Goal: Task Accomplishment & Management: Complete application form

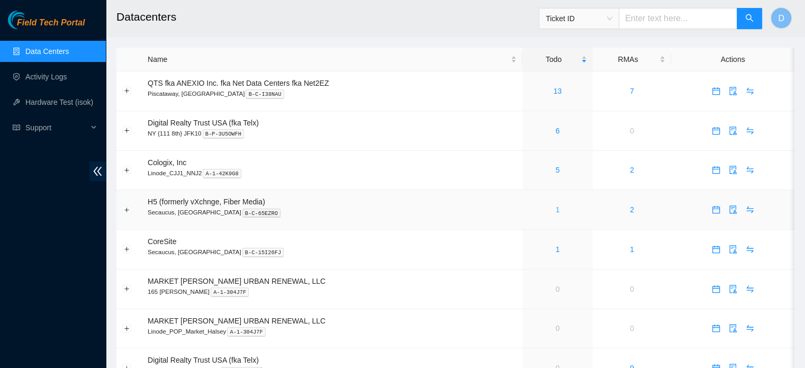
click at [556, 206] on link "1" at bounding box center [558, 209] width 4 height 8
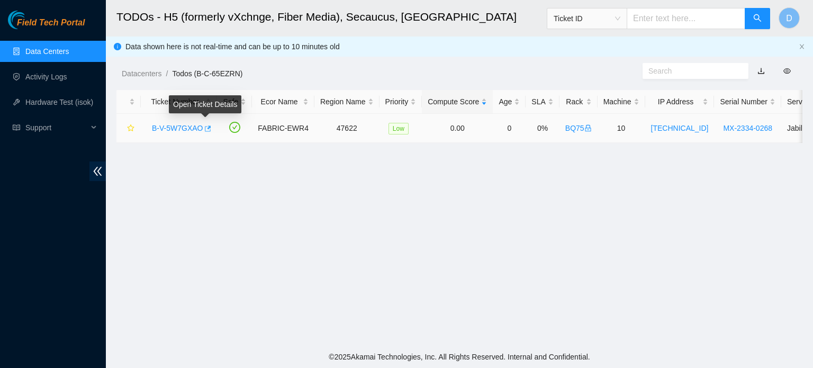
click at [204, 129] on icon "button" at bounding box center [206, 128] width 7 height 7
click at [36, 50] on link "Data Centers" at bounding box center [46, 51] width 43 height 8
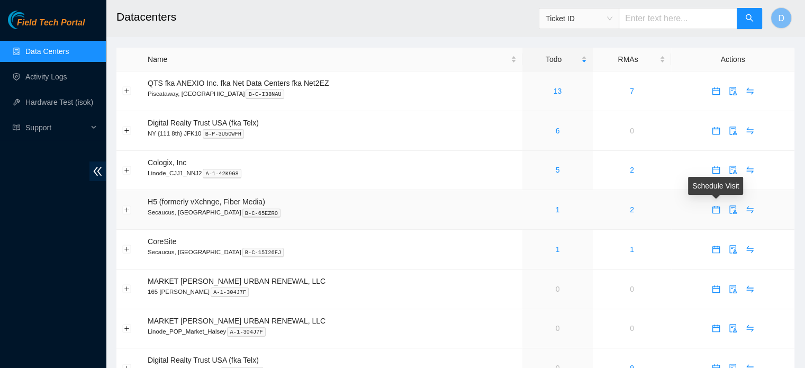
click at [712, 210] on icon "calendar" at bounding box center [716, 209] width 8 height 8
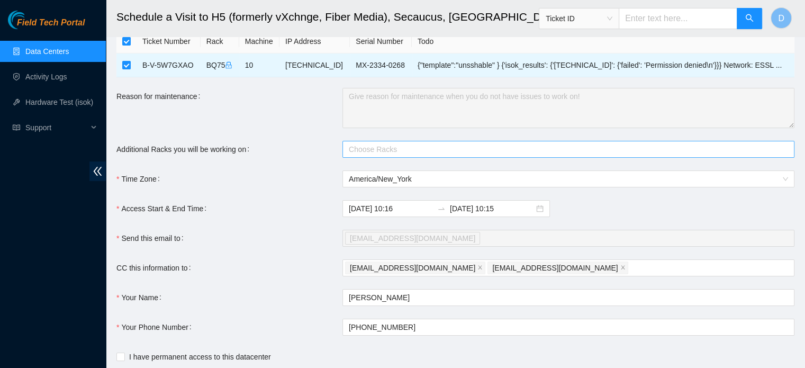
scroll to position [102, 0]
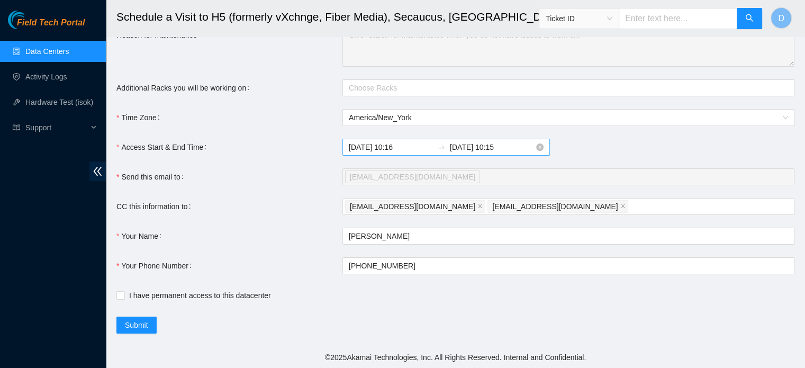
click at [417, 148] on input "2025-09-24 10:16" at bounding box center [391, 147] width 84 height 12
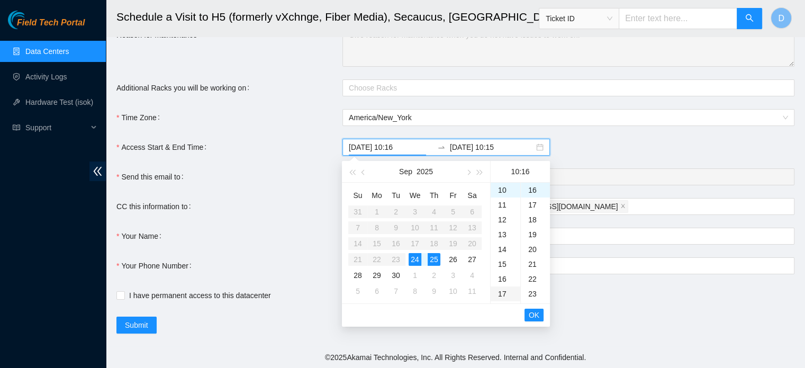
type input "2025-09-24 10:16"
click at [538, 312] on span "OK" at bounding box center [534, 315] width 11 height 12
click at [411, 257] on div "24" at bounding box center [415, 259] width 13 height 13
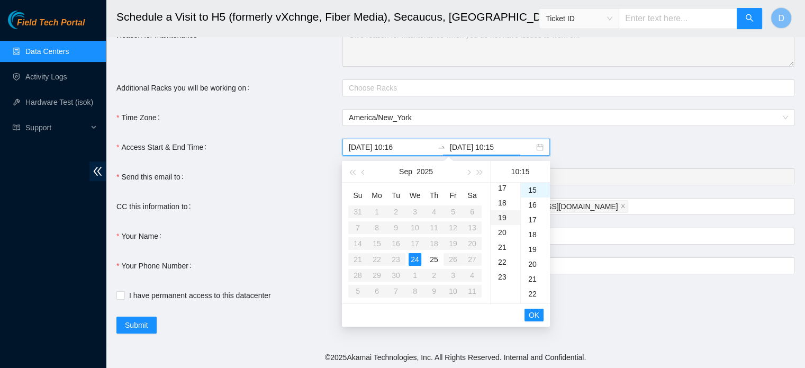
click at [505, 218] on div "19" at bounding box center [506, 217] width 30 height 15
type input "2025-09-24 19:15"
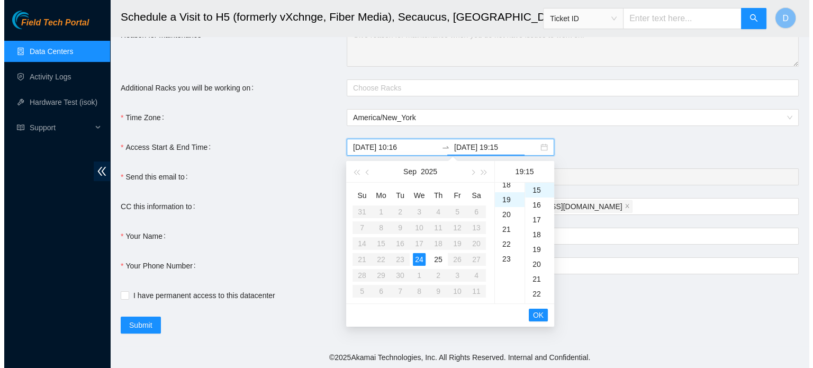
scroll to position [282, 0]
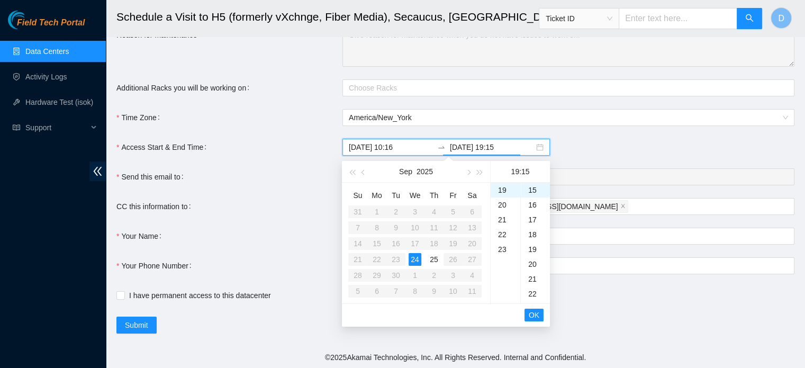
click at [542, 313] on button "OK" at bounding box center [534, 315] width 19 height 13
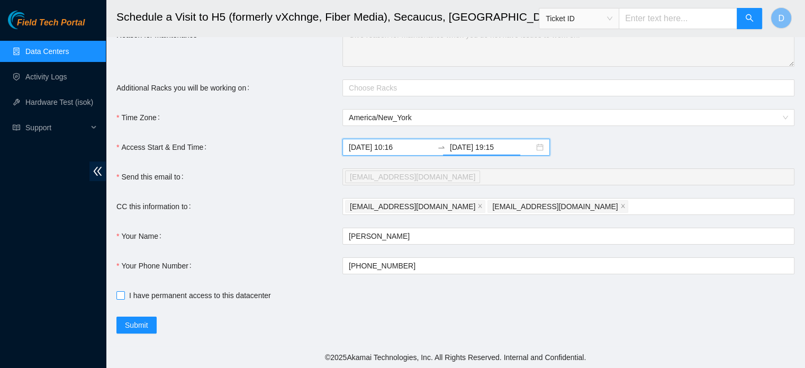
click at [123, 294] on input "I have permanent access to this datacenter" at bounding box center [119, 294] width 7 height 7
checkbox input "true"
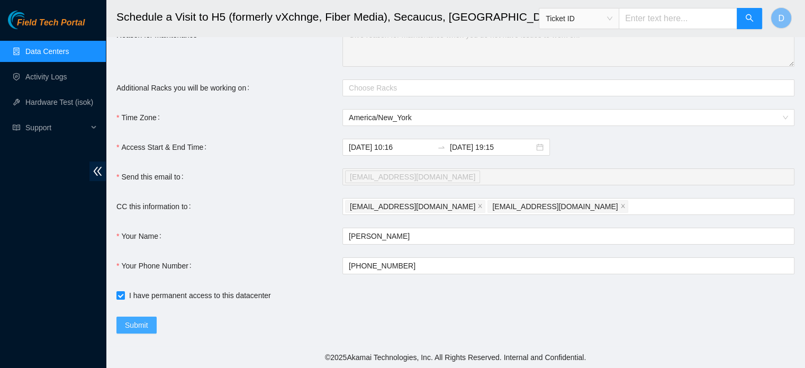
click at [132, 325] on span "Submit" at bounding box center [136, 325] width 23 height 12
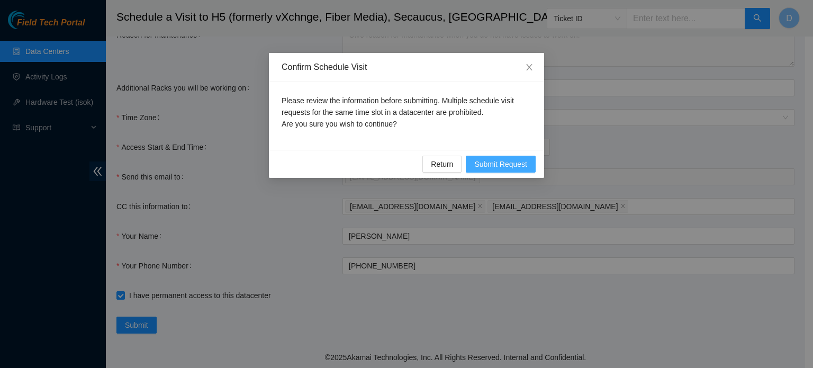
click at [511, 164] on span "Submit Request" at bounding box center [500, 164] width 53 height 12
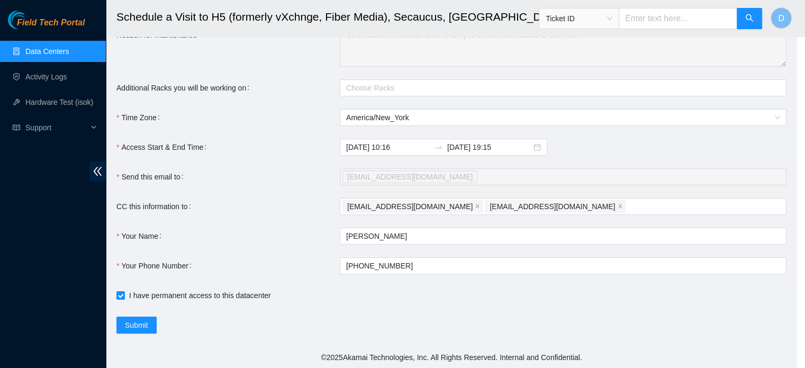
type input "2025-09-24 10:17"
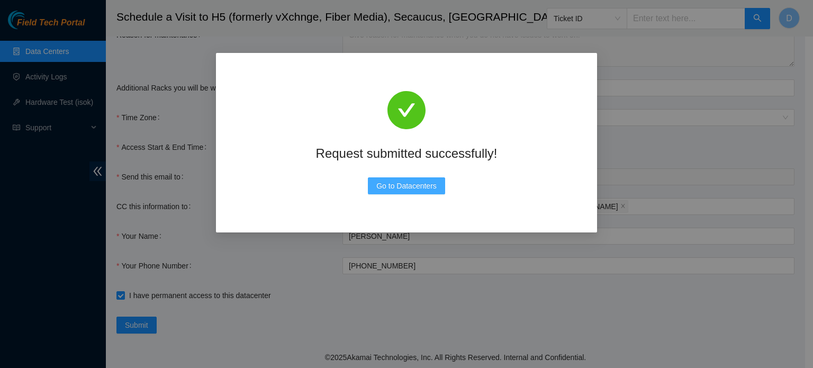
click at [383, 185] on span "Go to Datacenters" at bounding box center [406, 186] width 60 height 12
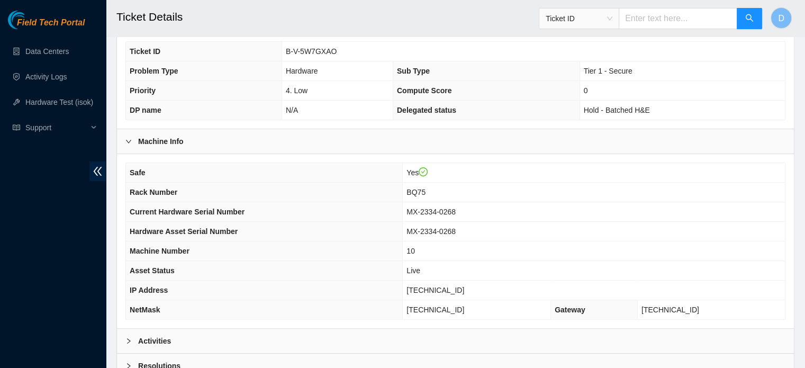
scroll to position [335, 0]
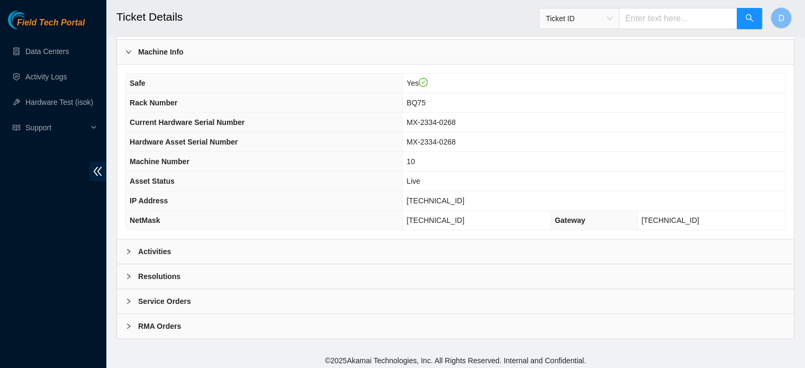
click at [301, 251] on div "Activities" at bounding box center [455, 251] width 677 height 24
